Goal: Task Accomplishment & Management: Manage account settings

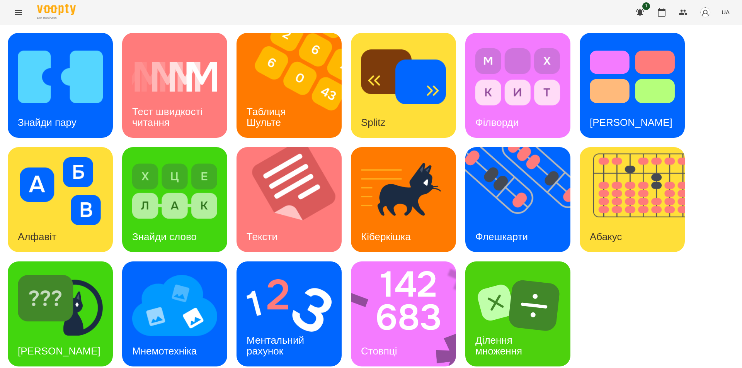
click at [15, 11] on icon "Menu" at bounding box center [18, 12] width 9 height 9
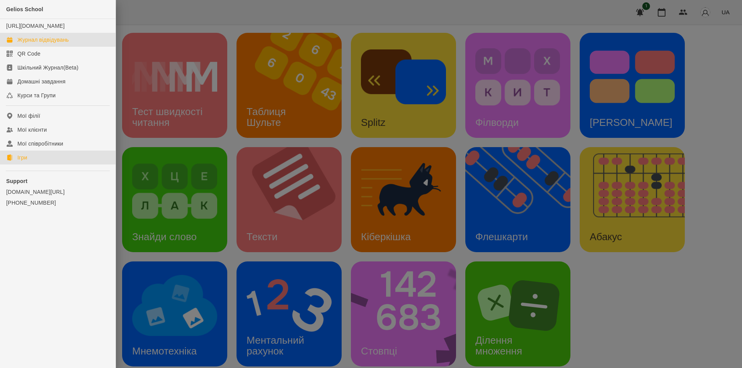
click at [45, 44] on div "Журнал відвідувань" at bounding box center [42, 40] width 51 height 8
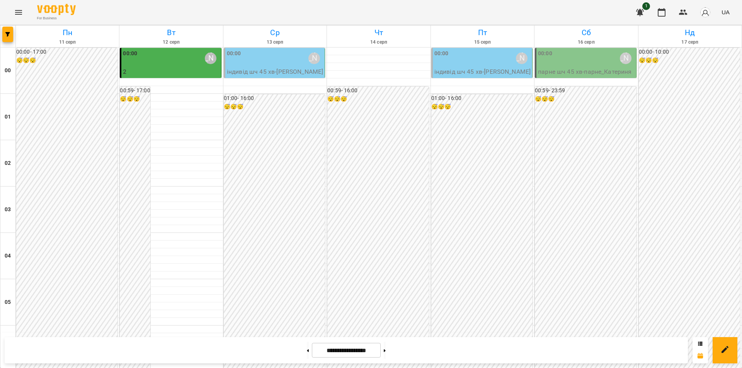
scroll to position [773, 0]
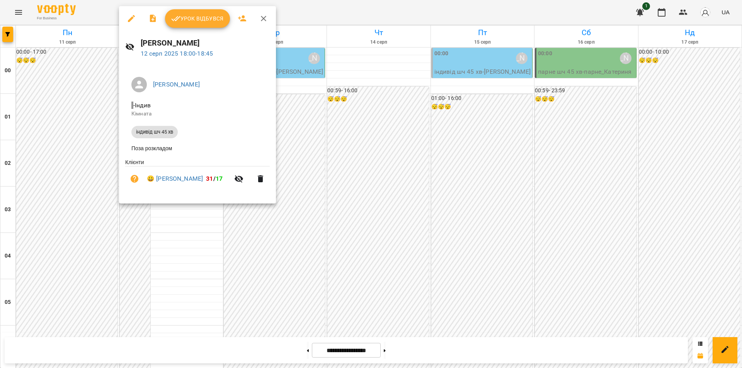
click at [202, 21] on span "Урок відбувся" at bounding box center [197, 18] width 53 height 9
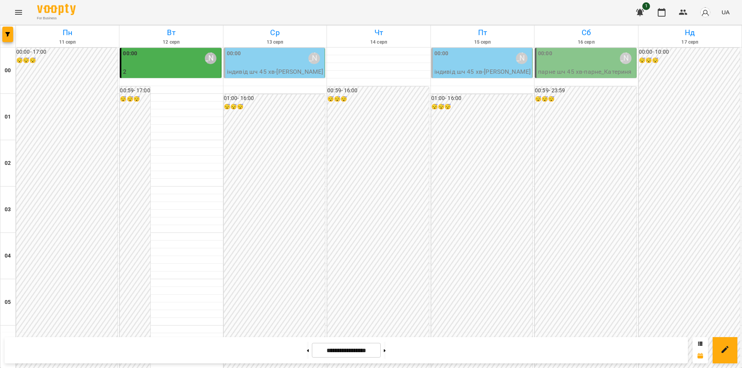
scroll to position [734, 0]
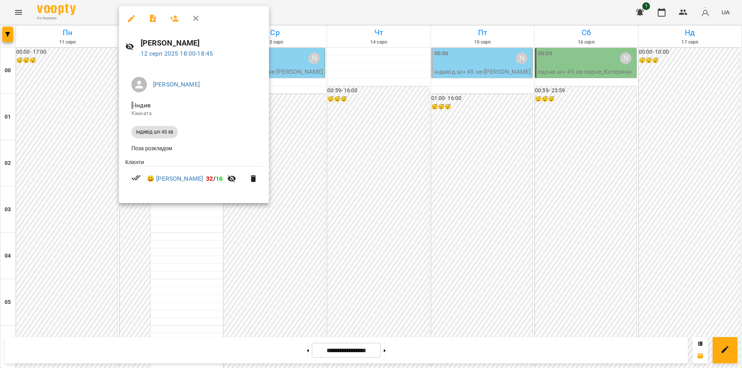
click at [183, 232] on div at bounding box center [371, 184] width 742 height 368
